Goal: Information Seeking & Learning: Learn about a topic

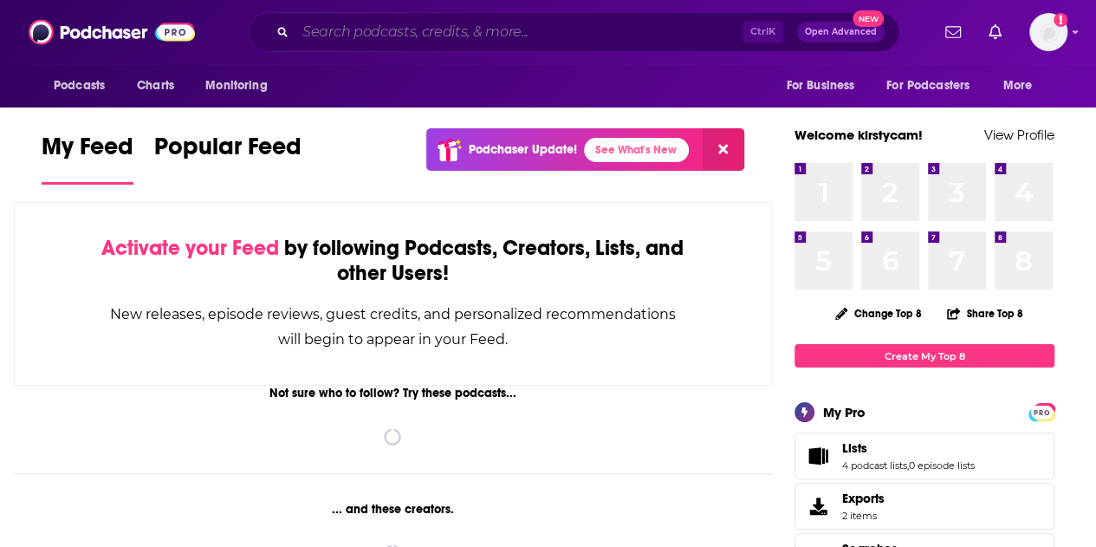
click at [357, 31] on input "Search podcasts, credits, & more..." at bounding box center [519, 32] width 447 height 28
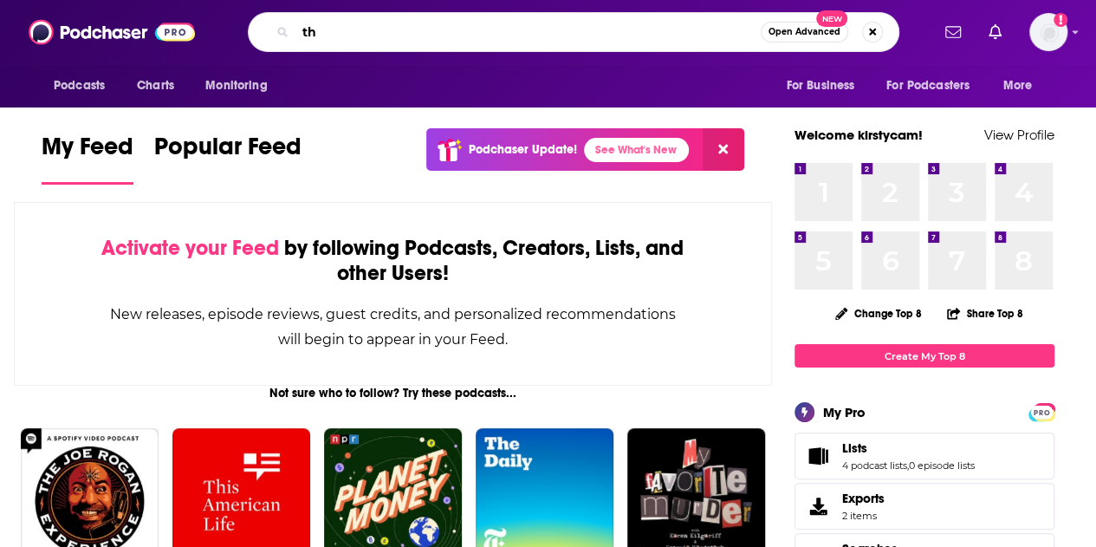
type input "t"
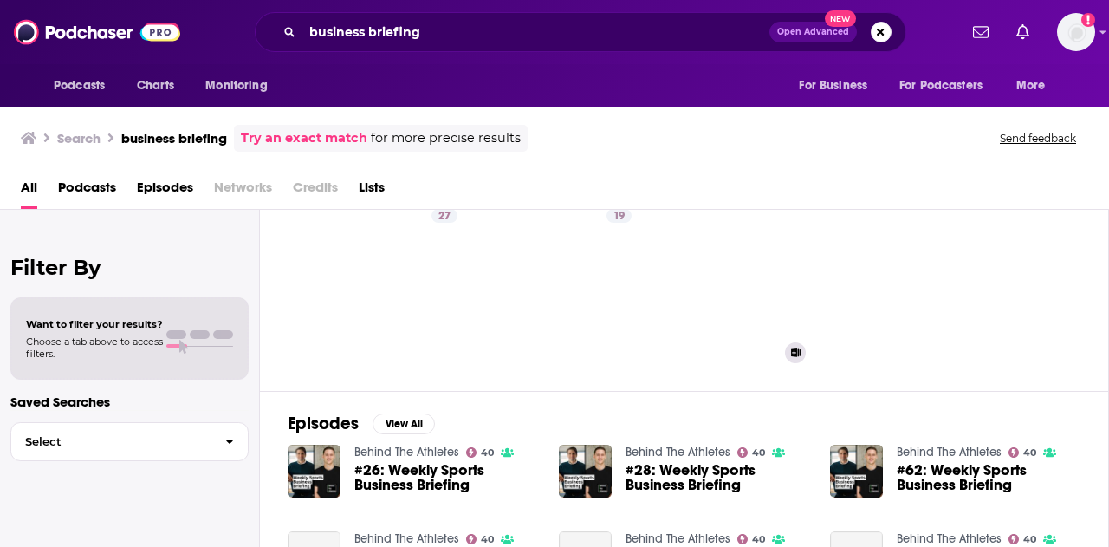
scroll to position [87, 0]
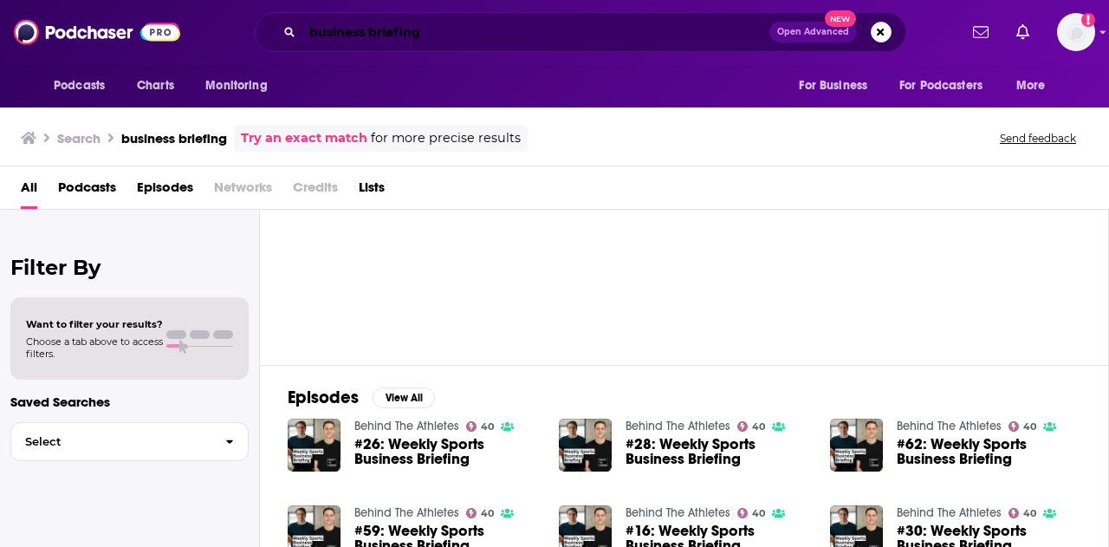
click at [312, 34] on input "business briefing" at bounding box center [535, 32] width 467 height 28
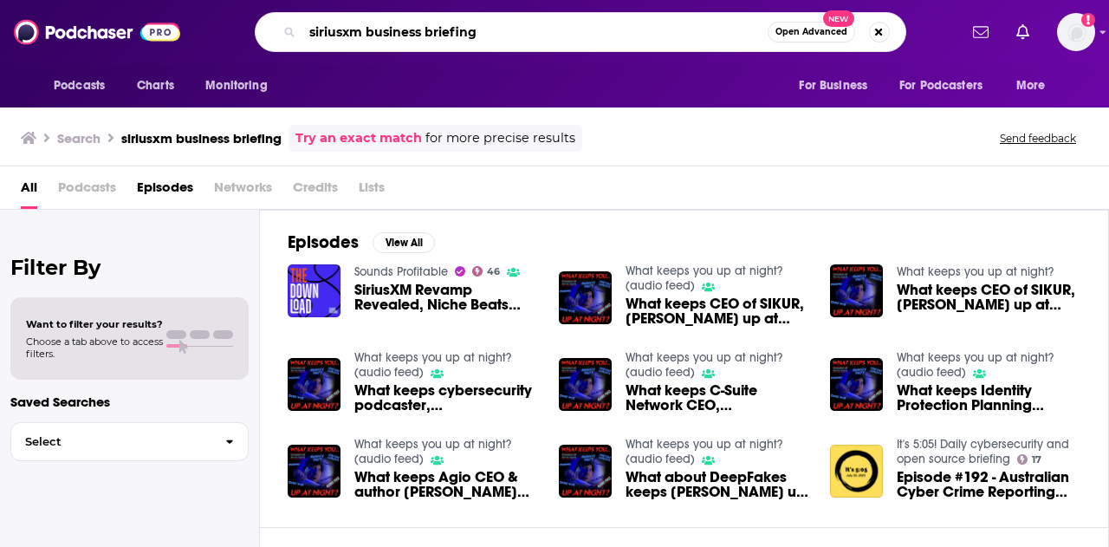
click at [370, 22] on input "siriusxm business briefing" at bounding box center [534, 32] width 465 height 28
drag, startPoint x: 367, startPoint y: 27, endPoint x: 494, endPoint y: 47, distance: 129.0
click at [494, 47] on div "siriusxm business briefing Open Advanced New" at bounding box center [581, 32] width 652 height 40
type input "siriusxm"
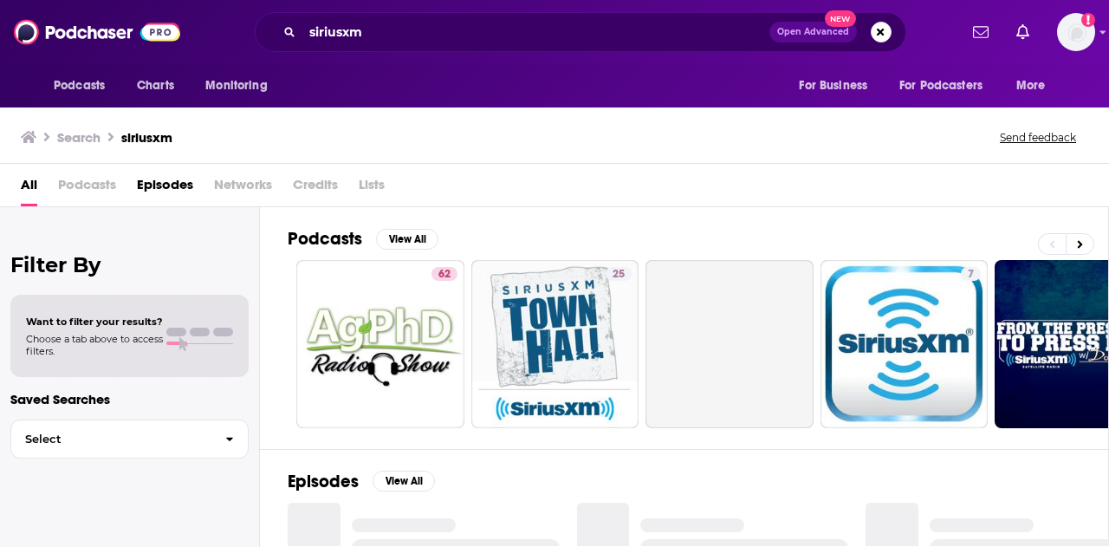
click at [227, 180] on span "Networks" at bounding box center [243, 189] width 58 height 36
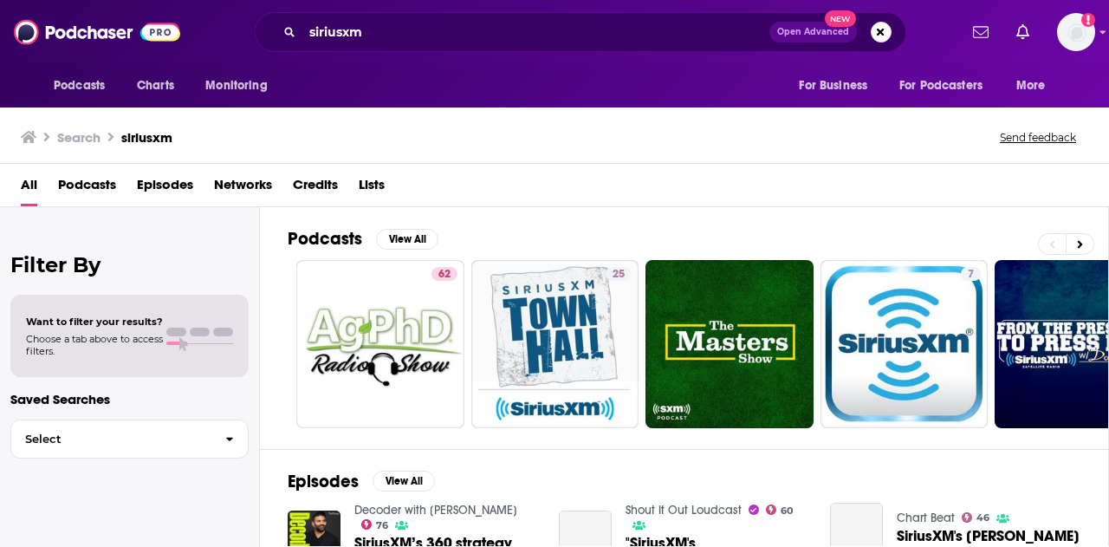
click at [228, 188] on span "Networks" at bounding box center [243, 189] width 58 height 36
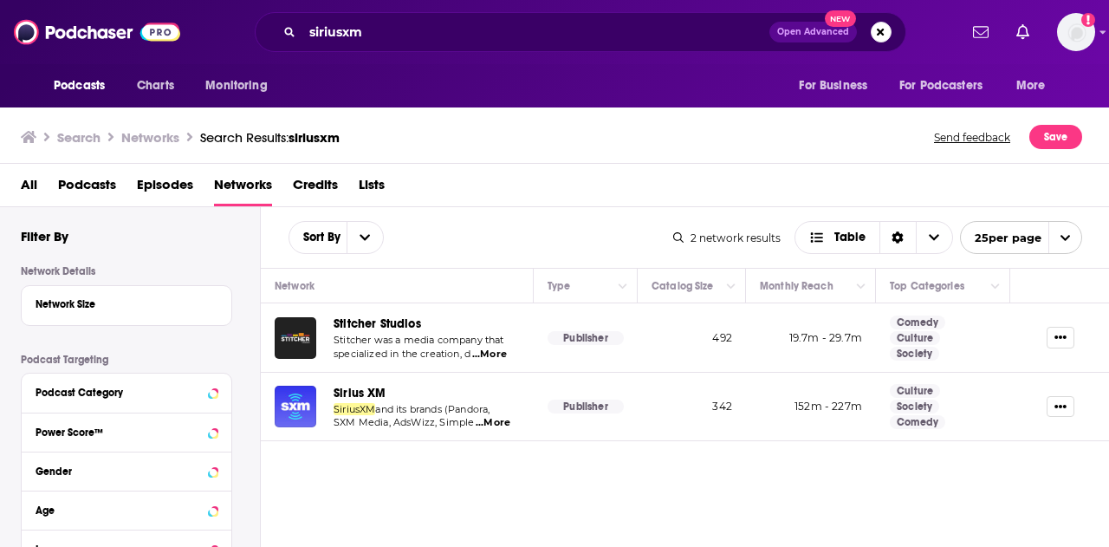
click at [290, 396] on img "Sirius XM" at bounding box center [296, 407] width 42 height 42
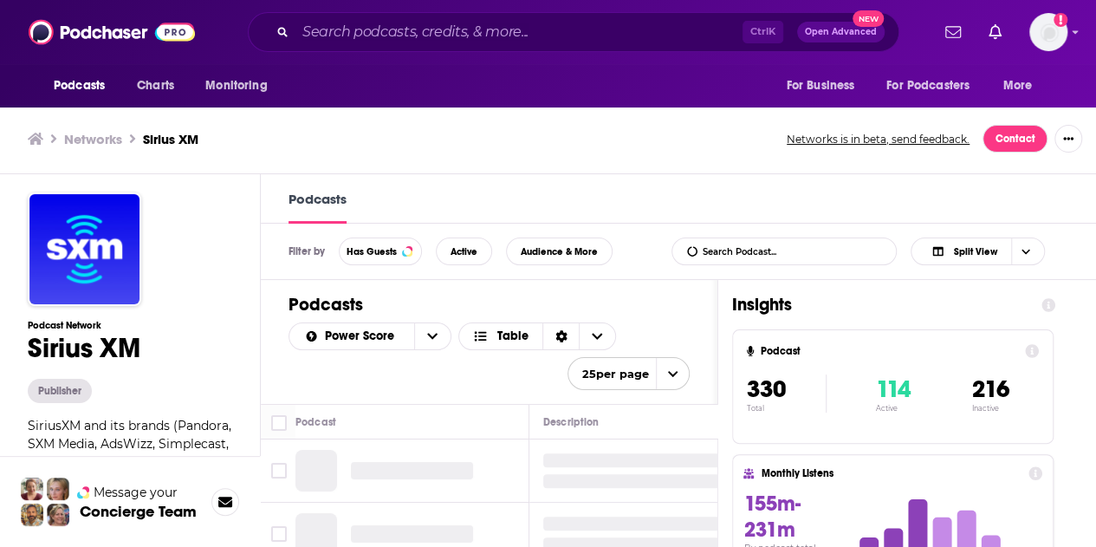
click at [764, 250] on input "List Search Input" at bounding box center [763, 251] width 181 height 26
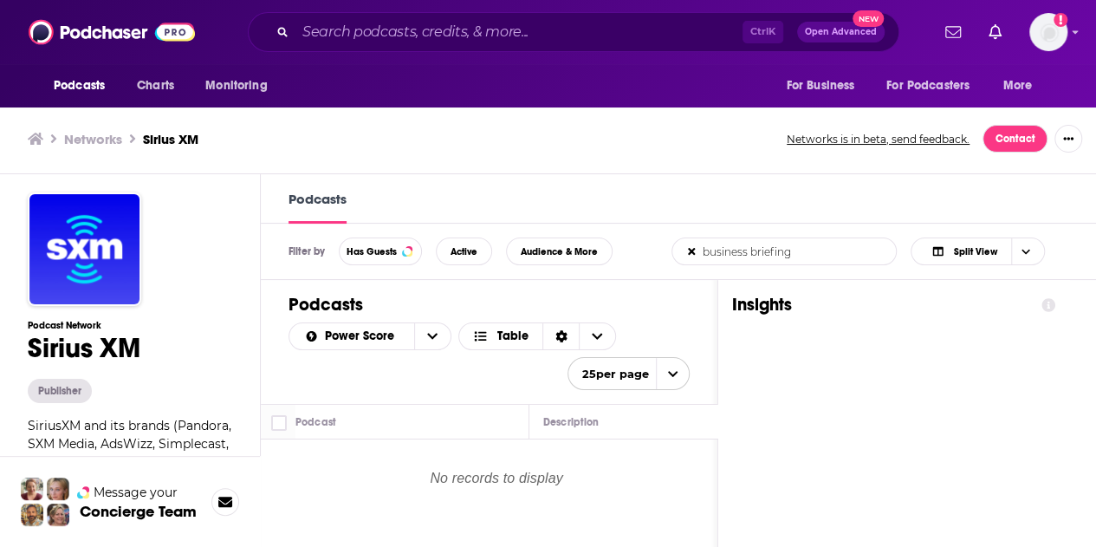
type input "business briefing"
